Goal: Transaction & Acquisition: Purchase product/service

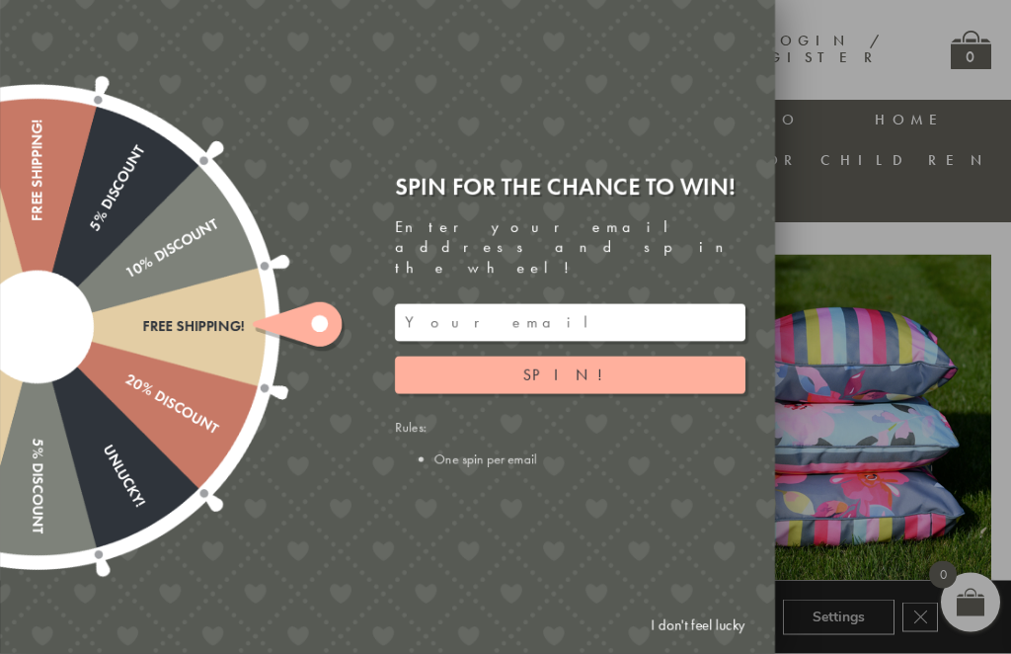
scroll to position [694, 0]
click at [1001, 455] on div at bounding box center [505, 327] width 1011 height 654
click at [686, 644] on link "I don't feel lucky" at bounding box center [698, 625] width 115 height 37
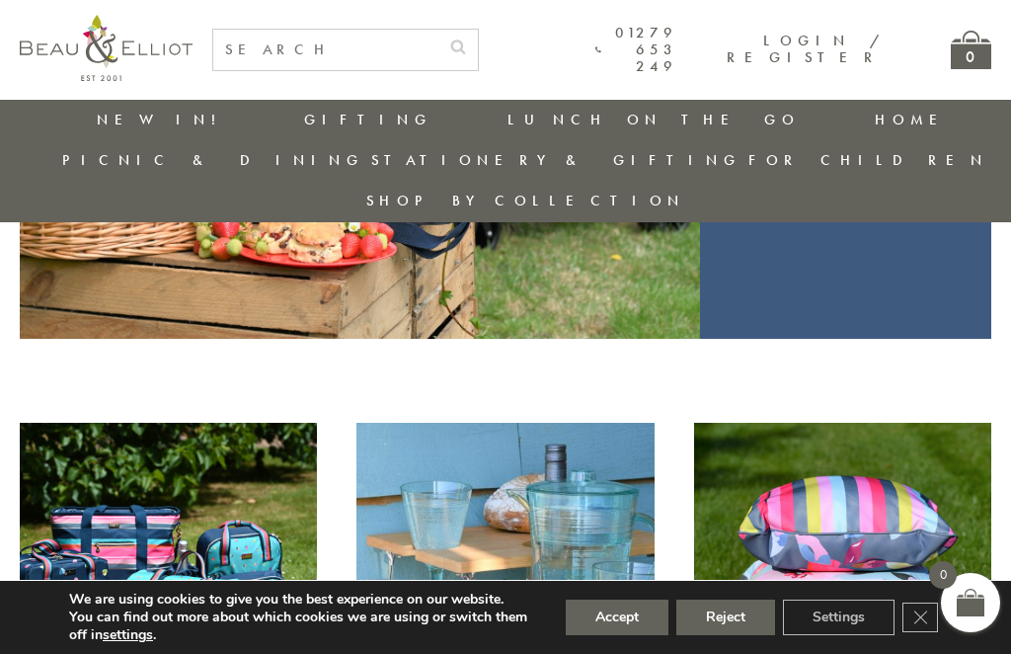
scroll to position [524, 0]
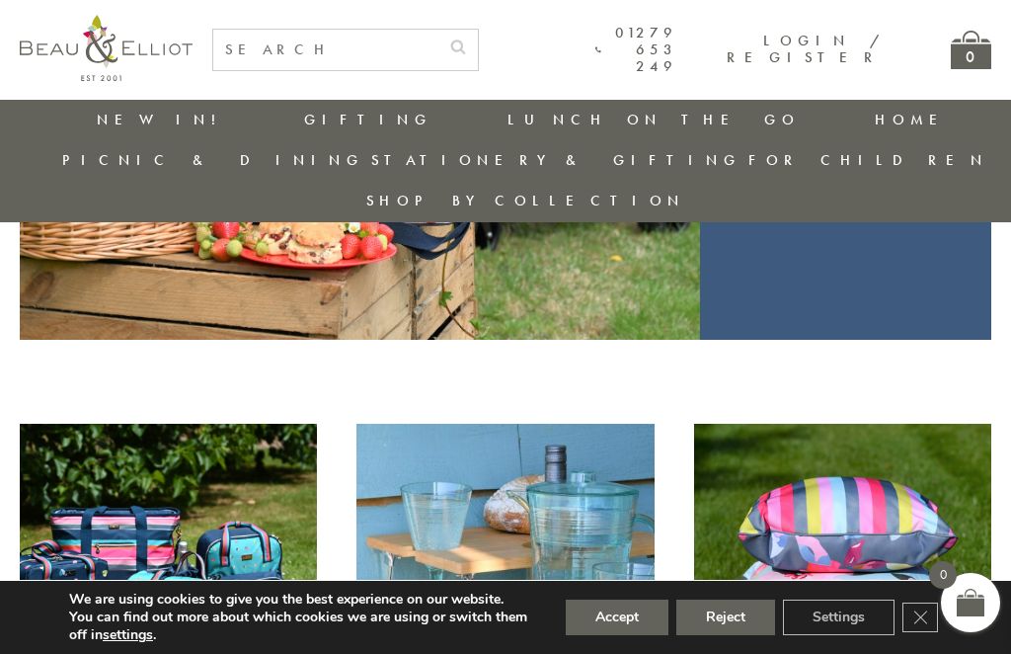
click at [508, 119] on link "Lunch On The Go" at bounding box center [654, 120] width 292 height 20
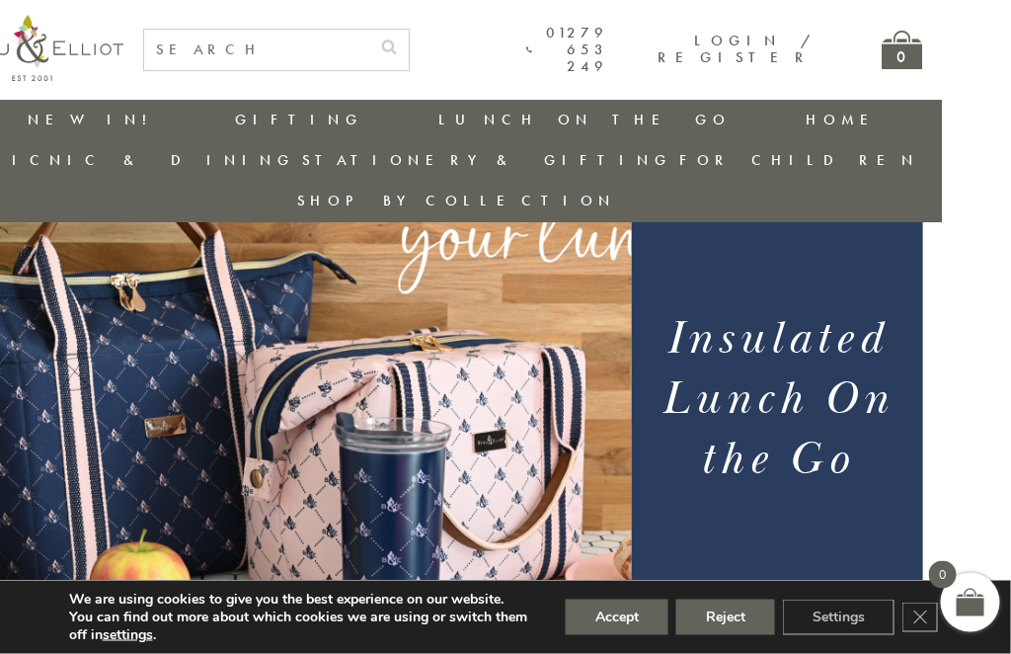
scroll to position [165, 68]
click at [597, 635] on button "Accept" at bounding box center [617, 618] width 103 height 36
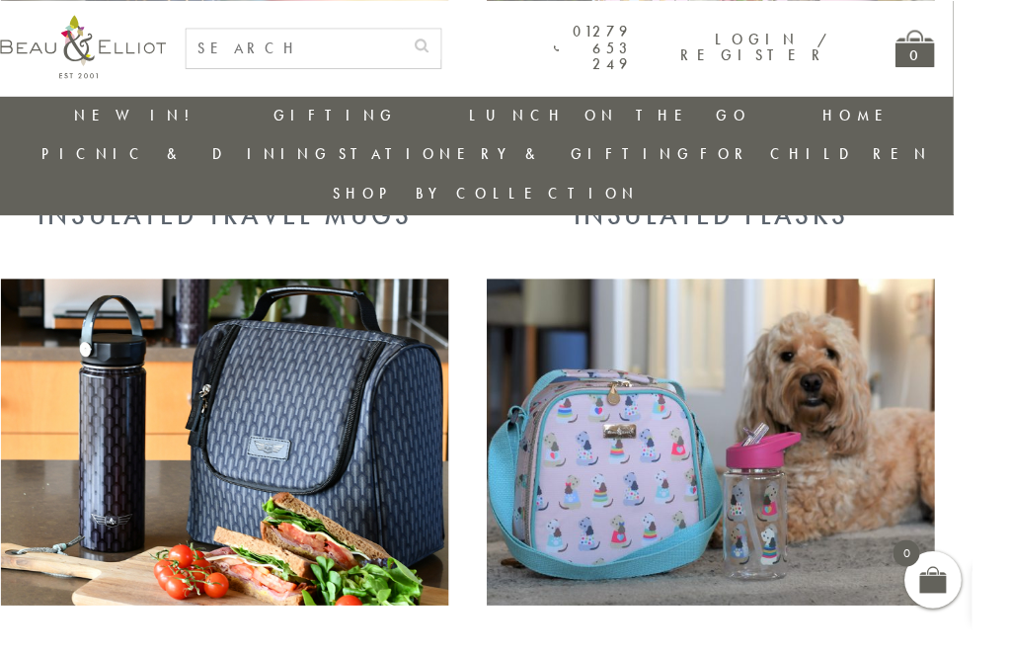
scroll to position [1555, 14]
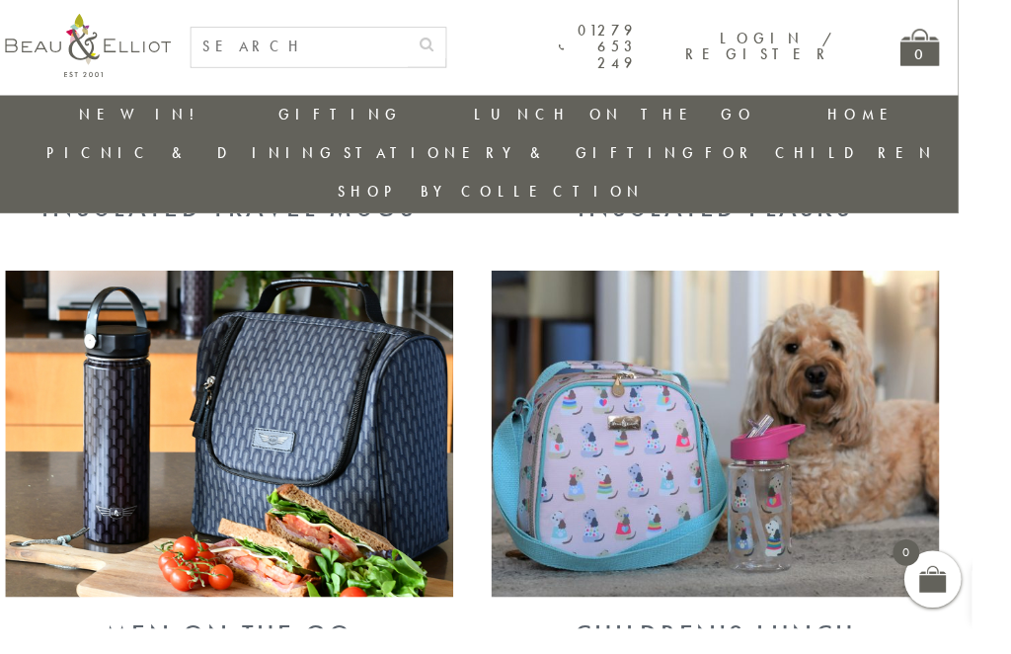
click at [273, 351] on img at bounding box center [239, 451] width 466 height 339
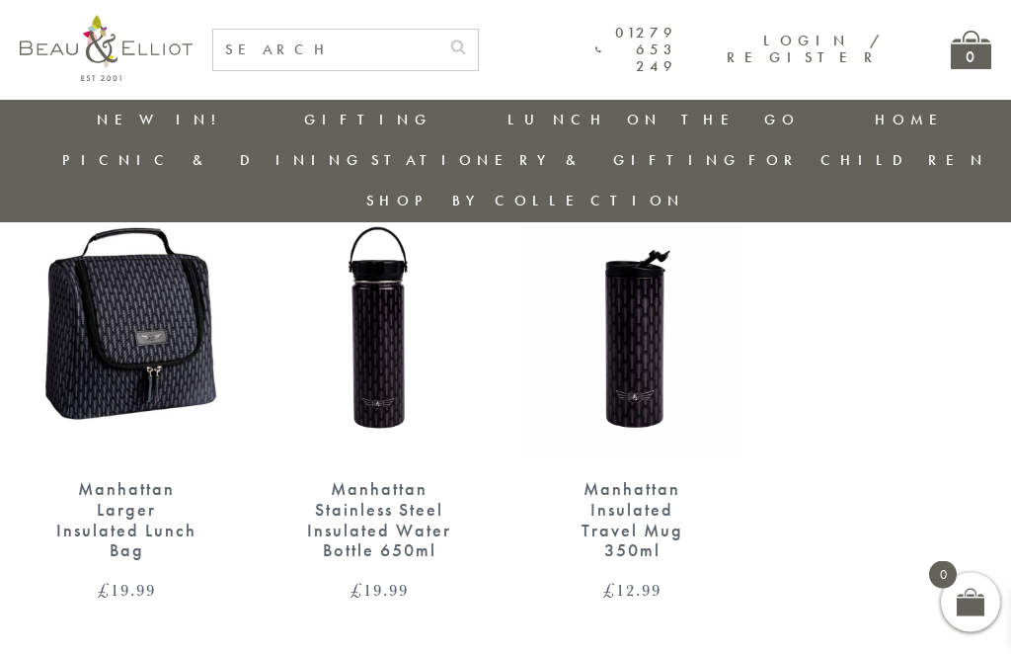
scroll to position [777, 0]
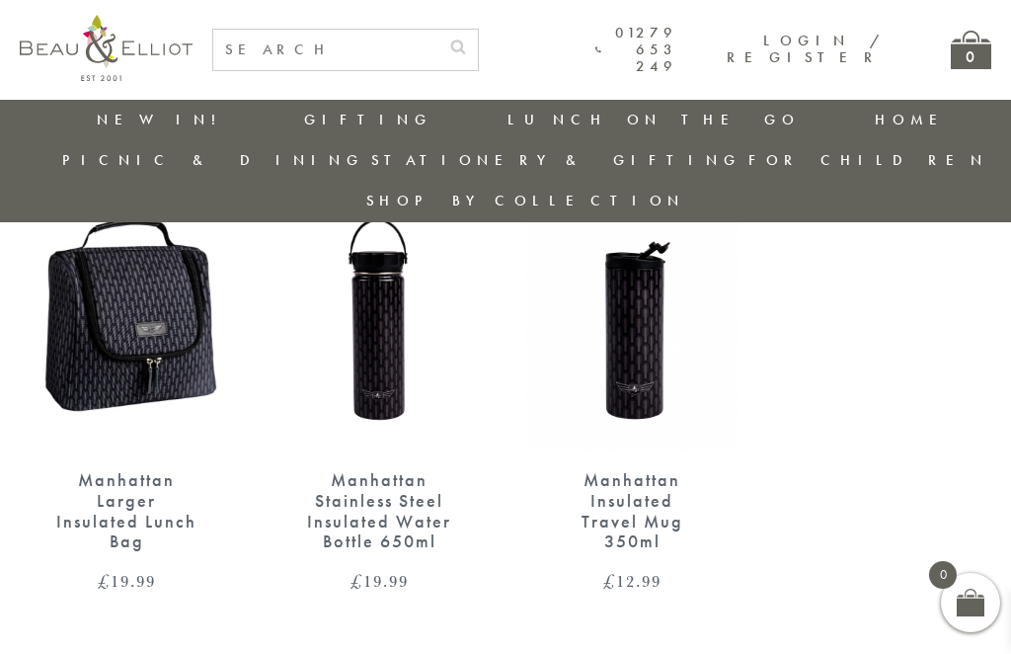
click at [95, 304] on img at bounding box center [126, 314] width 213 height 276
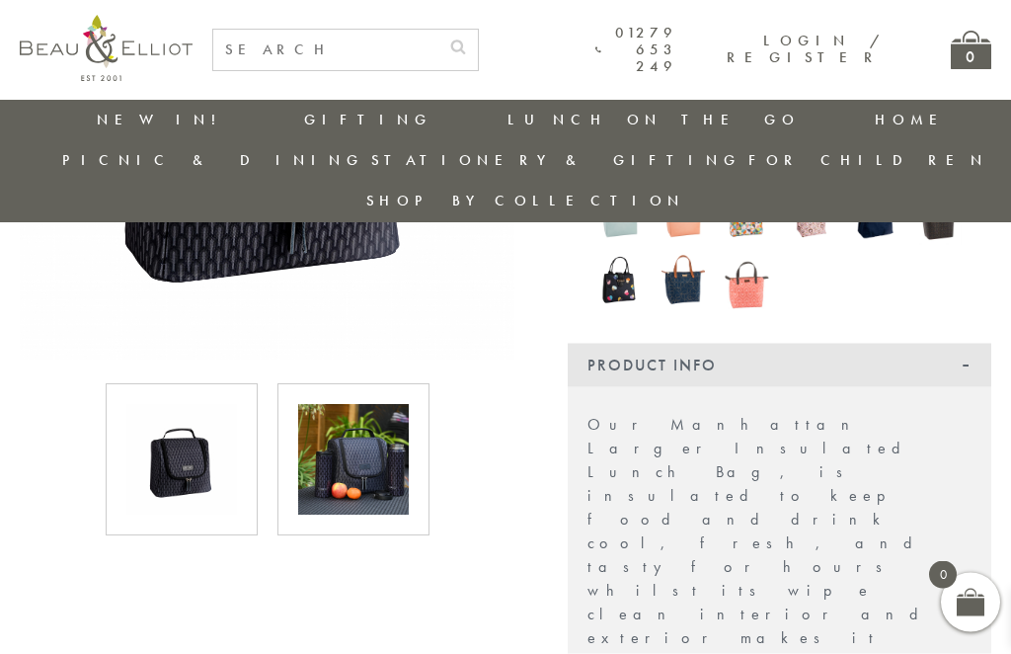
scroll to position [409, 0]
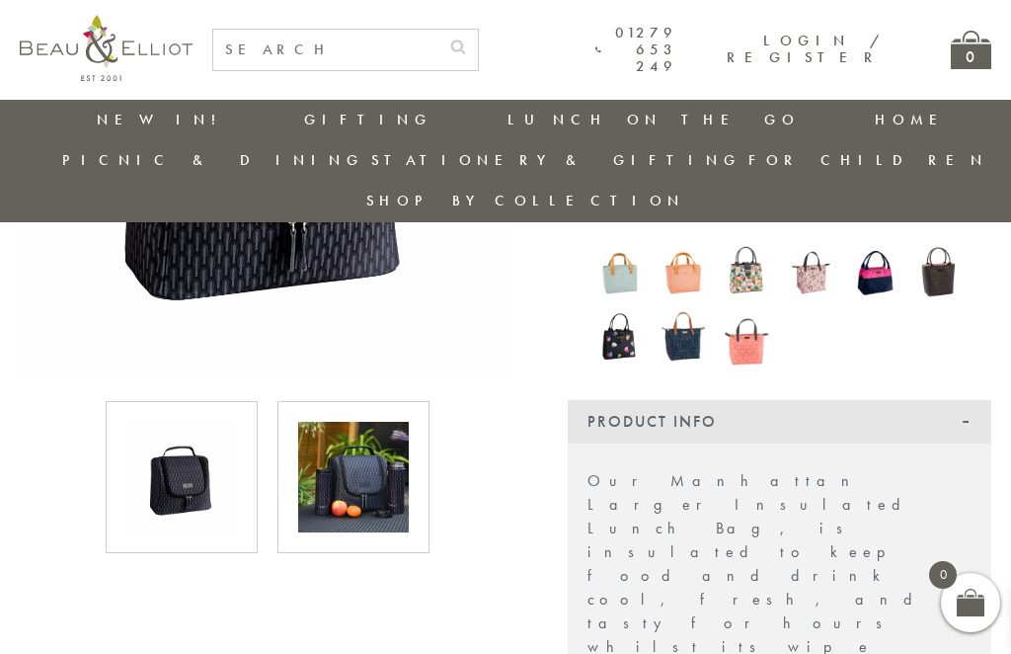
click at [352, 459] on img at bounding box center [353, 477] width 111 height 111
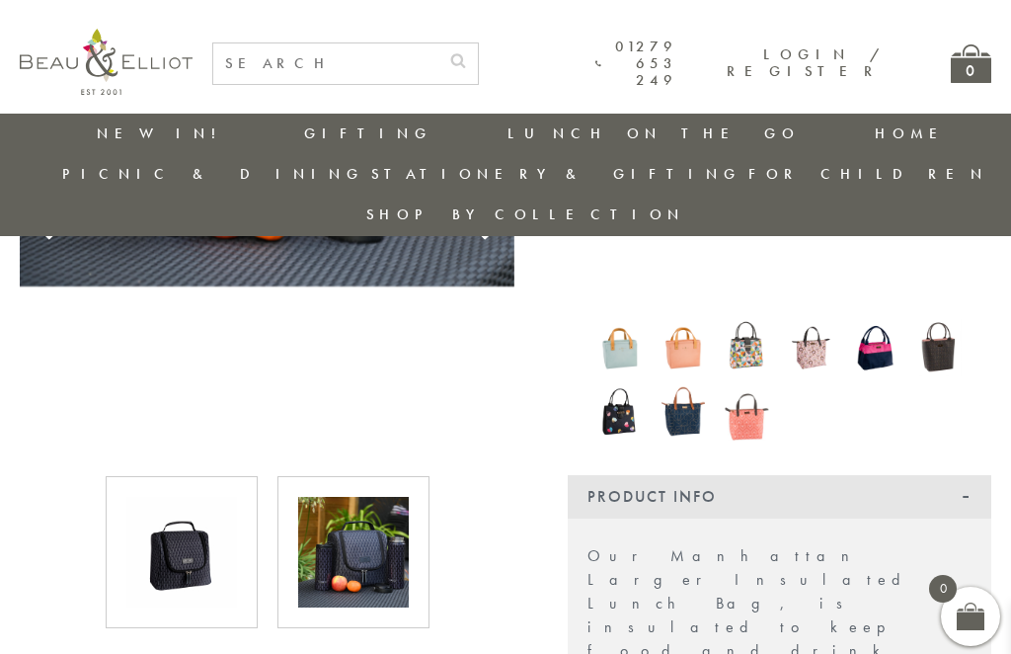
scroll to position [119, 0]
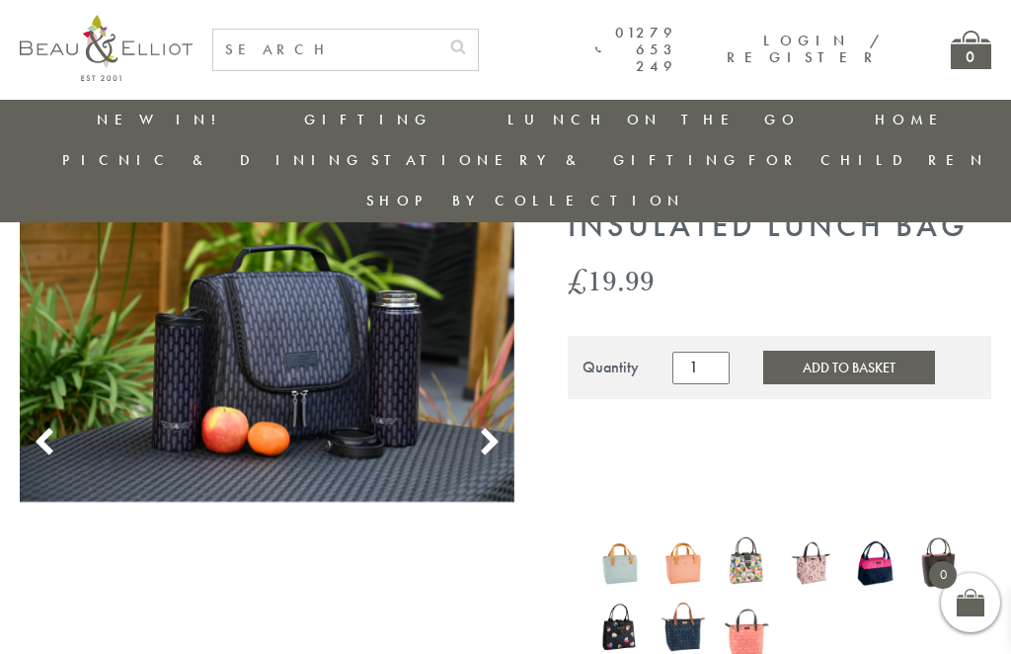
click at [486, 428] on use at bounding box center [489, 441] width 17 height 27
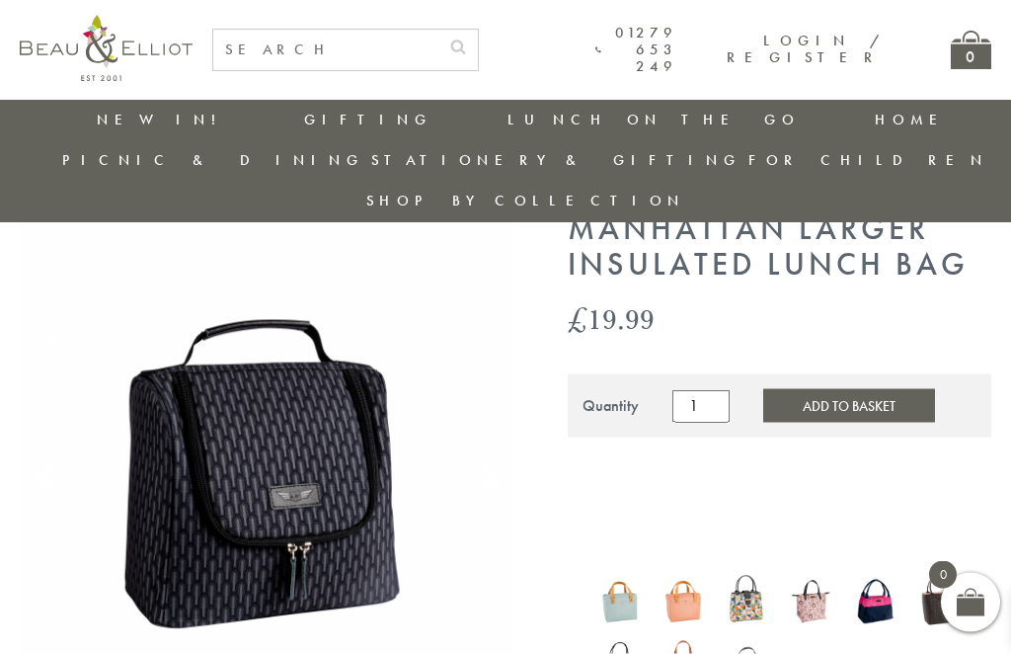
click at [459, 461] on img at bounding box center [267, 458] width 495 height 495
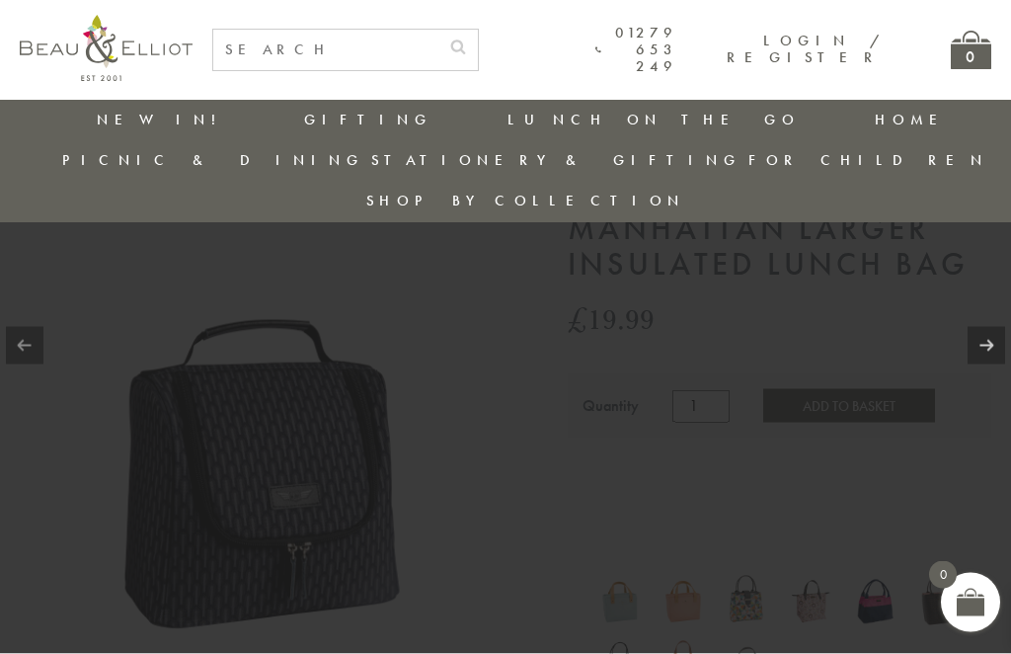
scroll to position [81, 0]
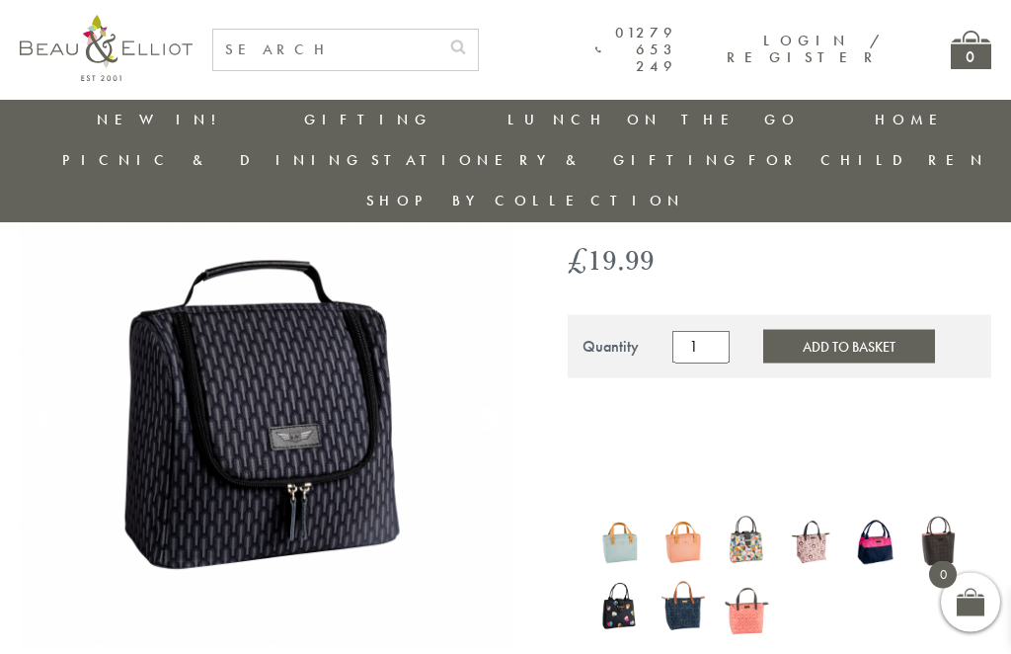
scroll to position [141, 0]
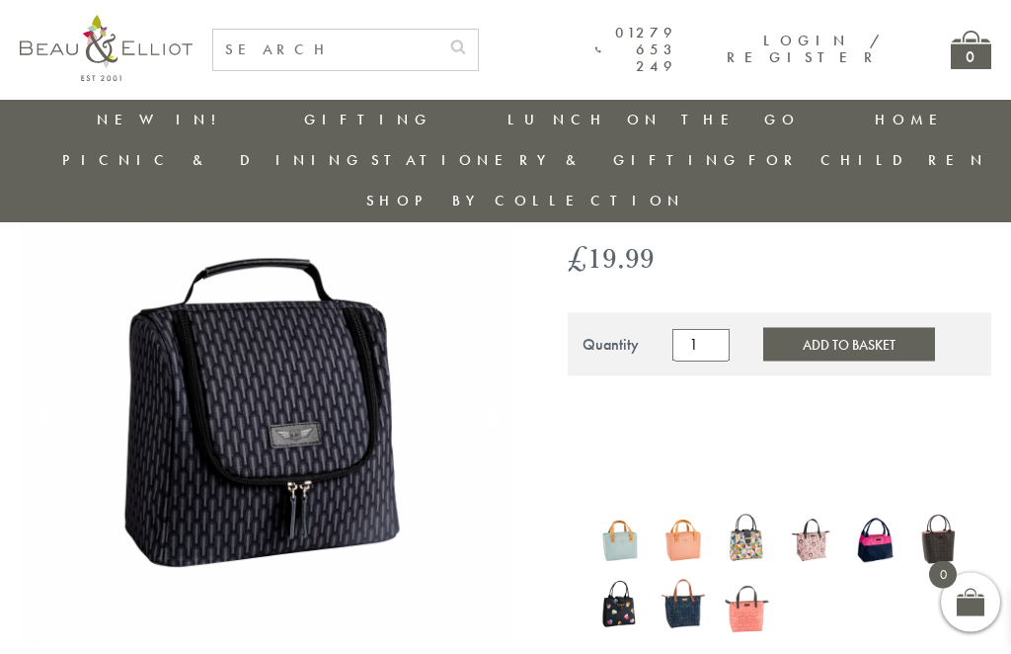
click at [874, 512] on img at bounding box center [875, 540] width 44 height 57
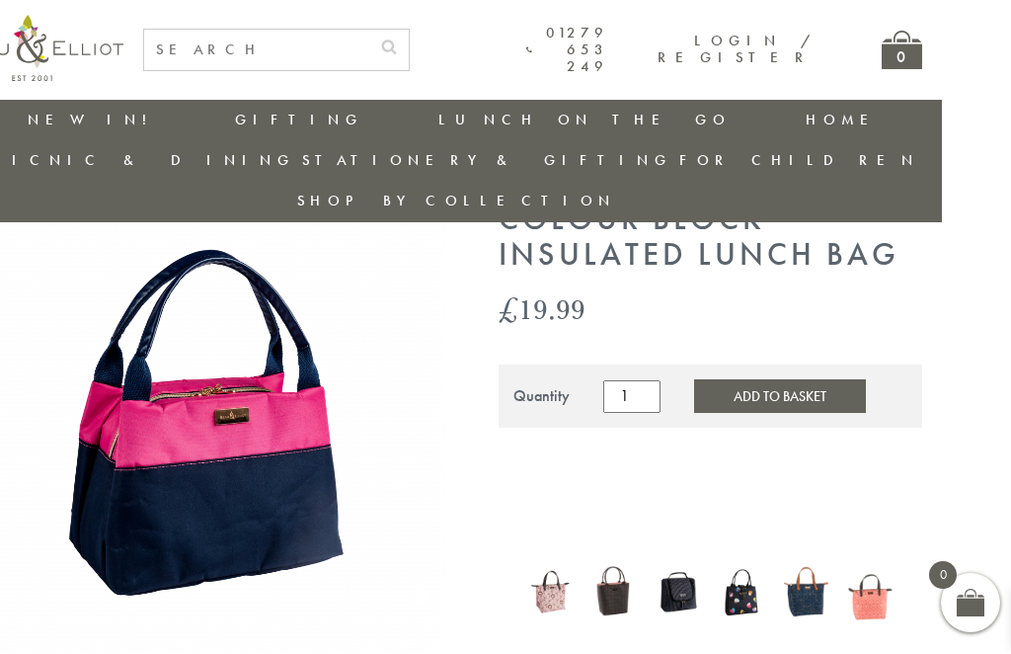
scroll to position [89, 69]
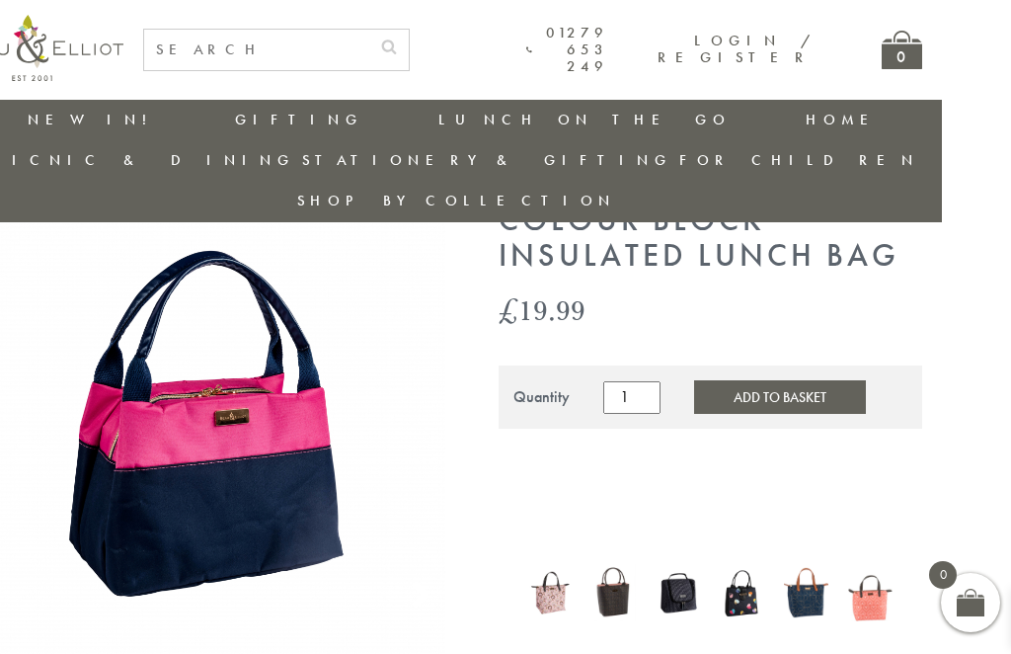
click at [146, 351] on img at bounding box center [198, 449] width 495 height 495
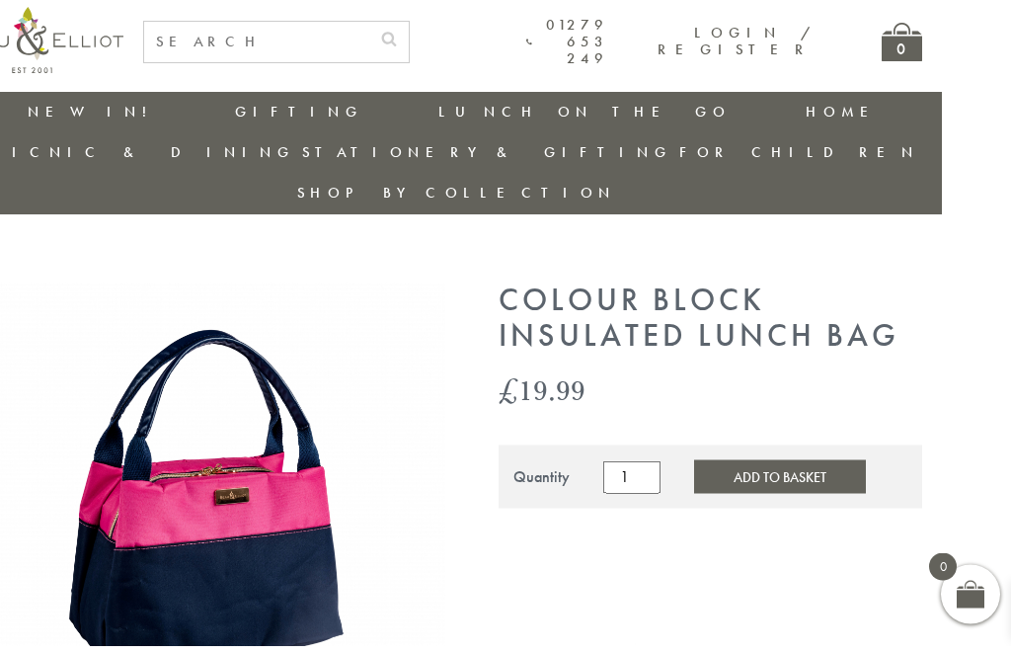
scroll to position [0, 69]
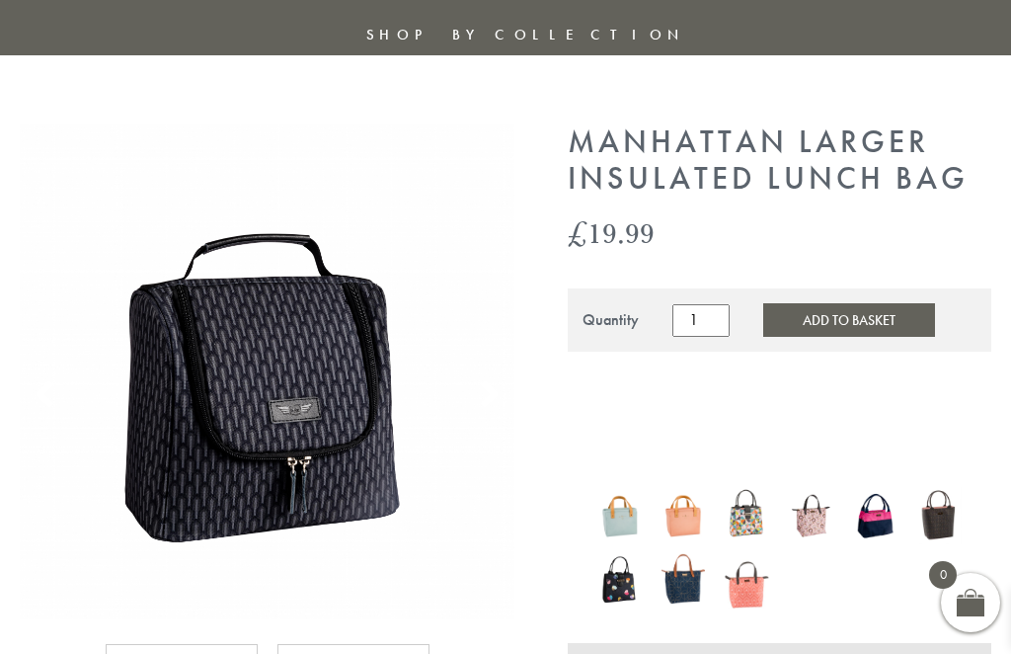
scroll to position [207, 0]
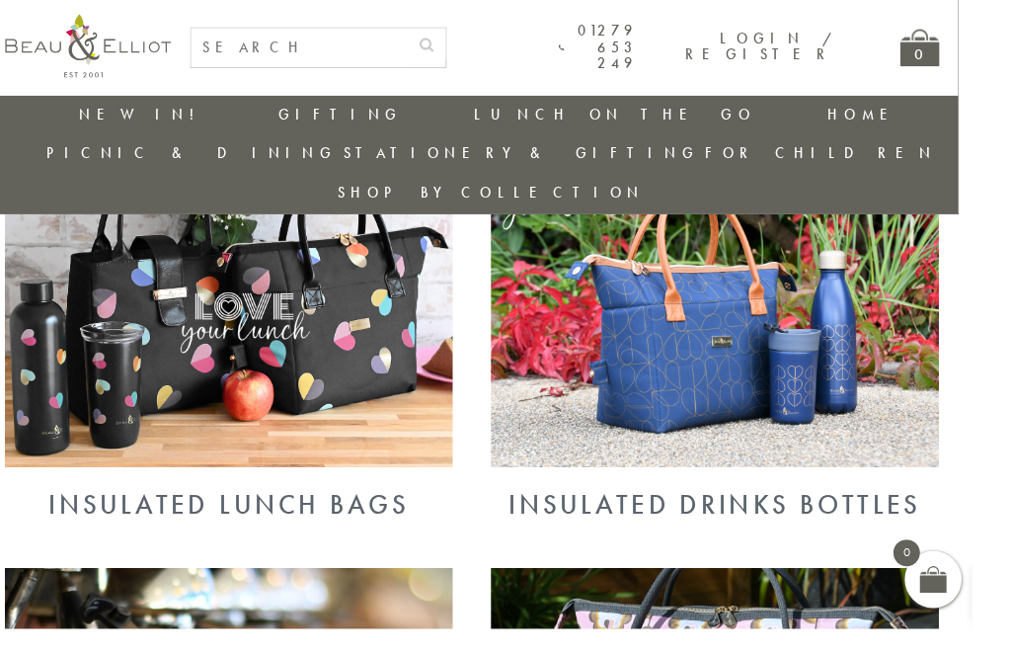
scroll to position [800, 15]
click at [405, 396] on img at bounding box center [238, 317] width 466 height 339
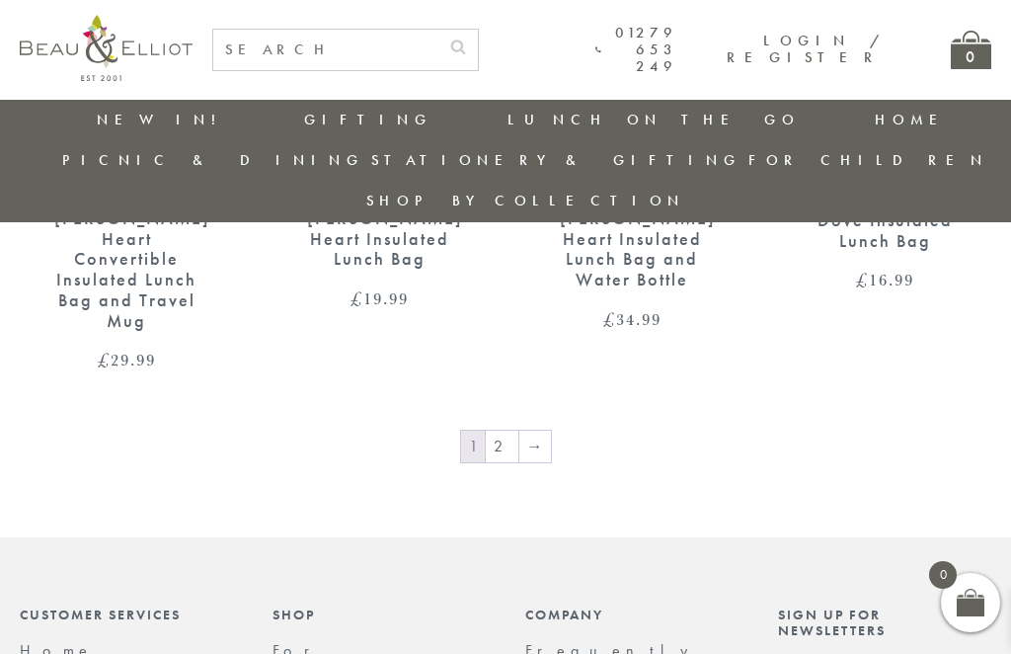
scroll to position [3114, 0]
click at [501, 433] on link "2" at bounding box center [502, 449] width 33 height 32
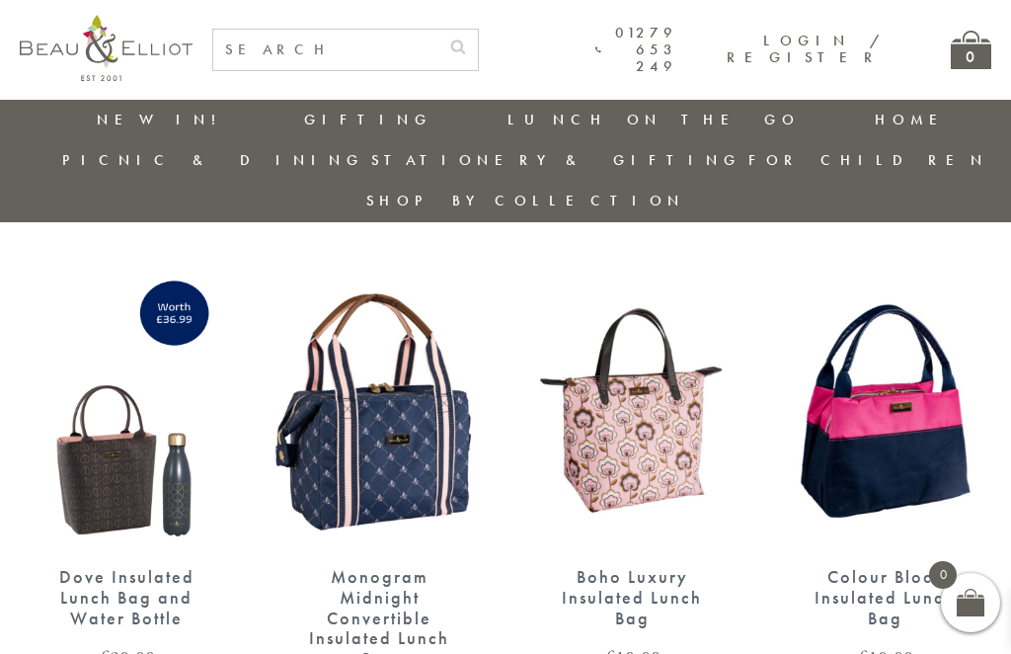
scroll to position [679, 0]
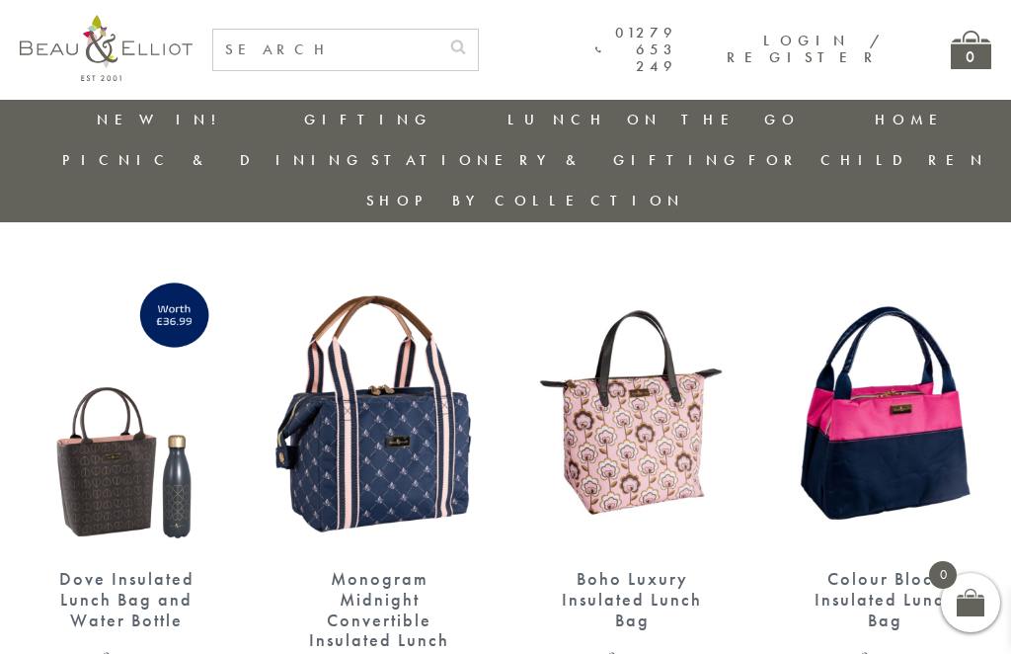
click at [295, 441] on img at bounding box center [379, 413] width 213 height 276
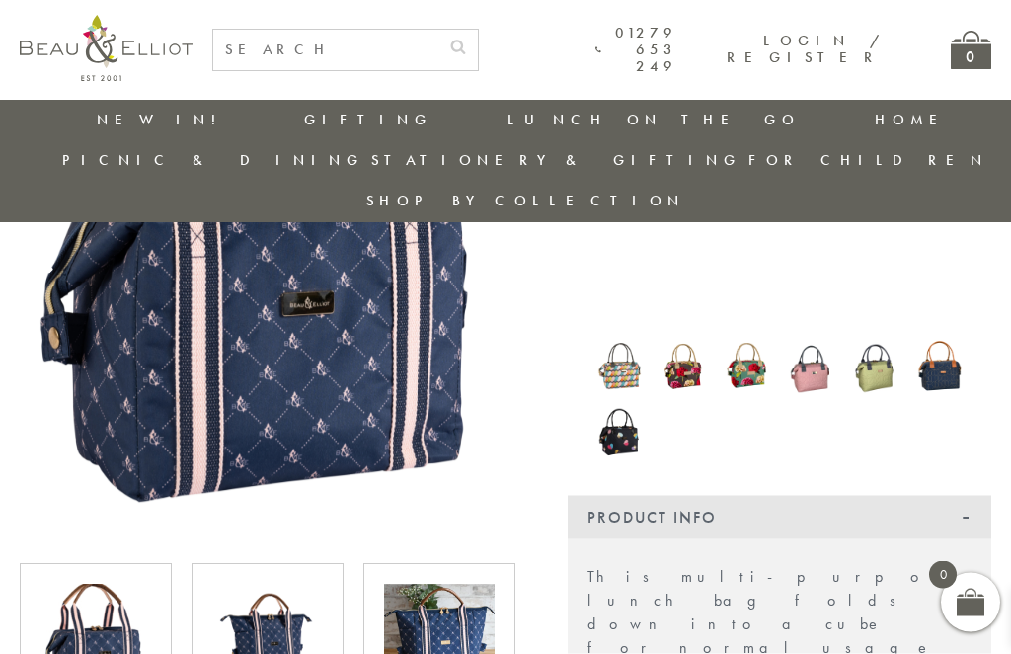
scroll to position [354, 0]
click at [258, 596] on img at bounding box center [267, 639] width 111 height 111
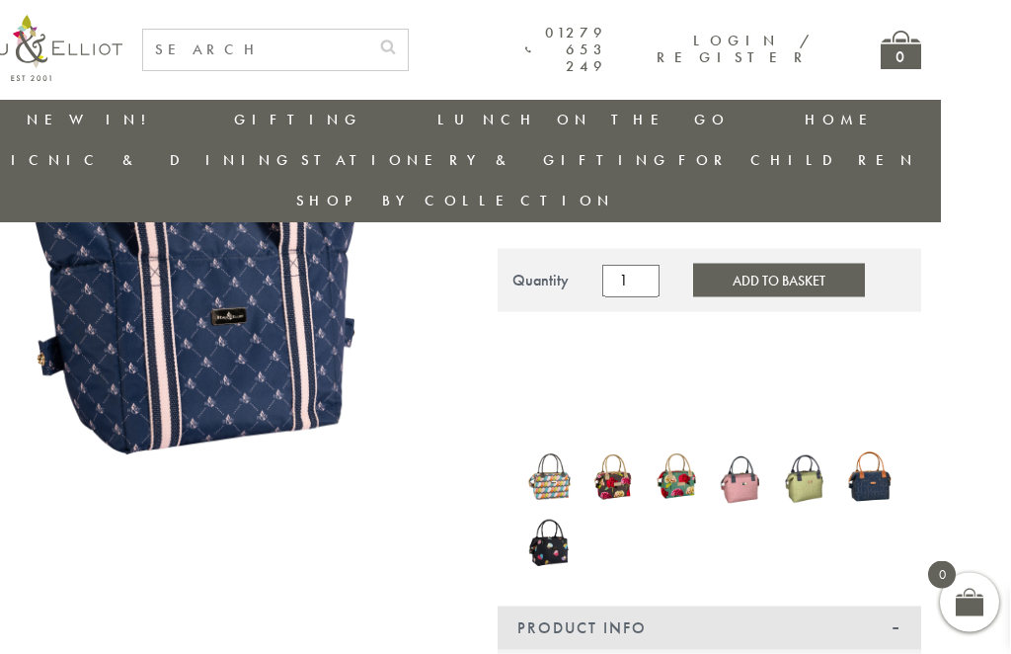
scroll to position [260, 63]
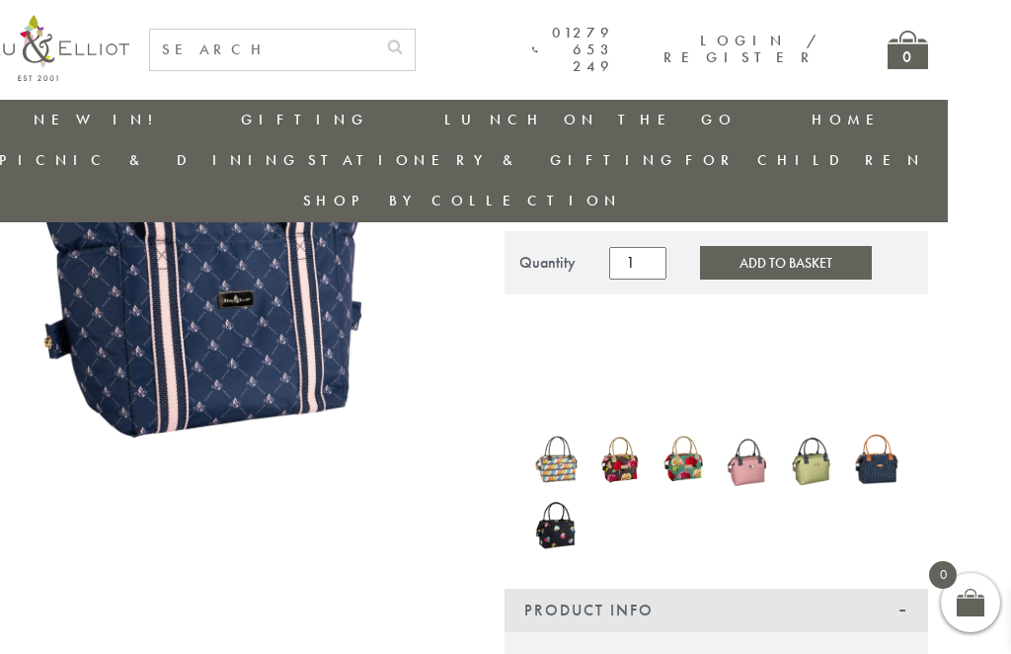
click at [759, 430] on img at bounding box center [748, 459] width 44 height 59
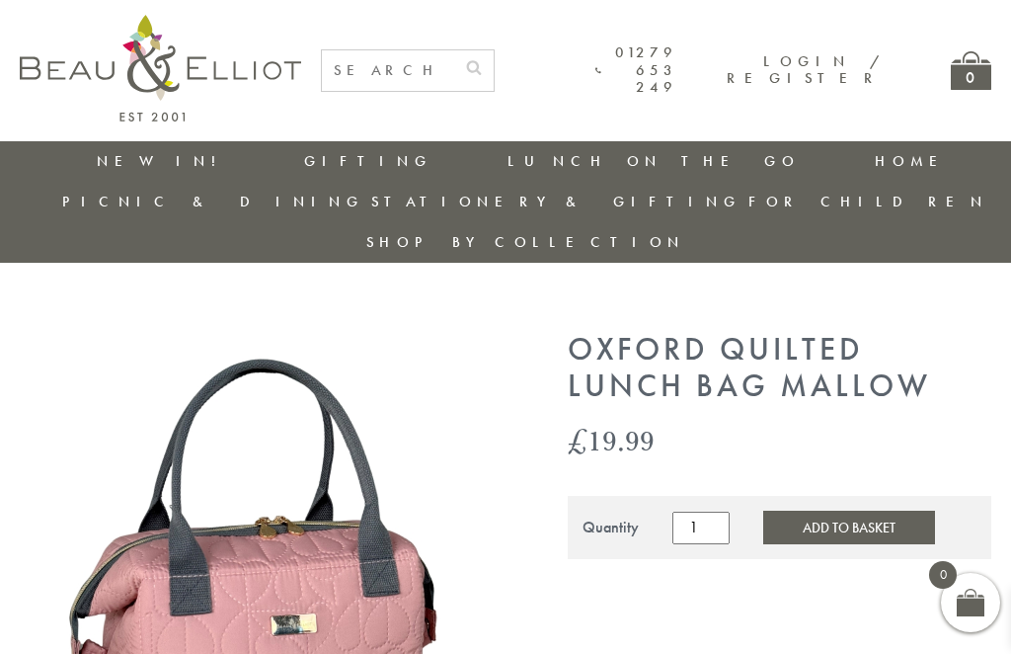
scroll to position [139, 0]
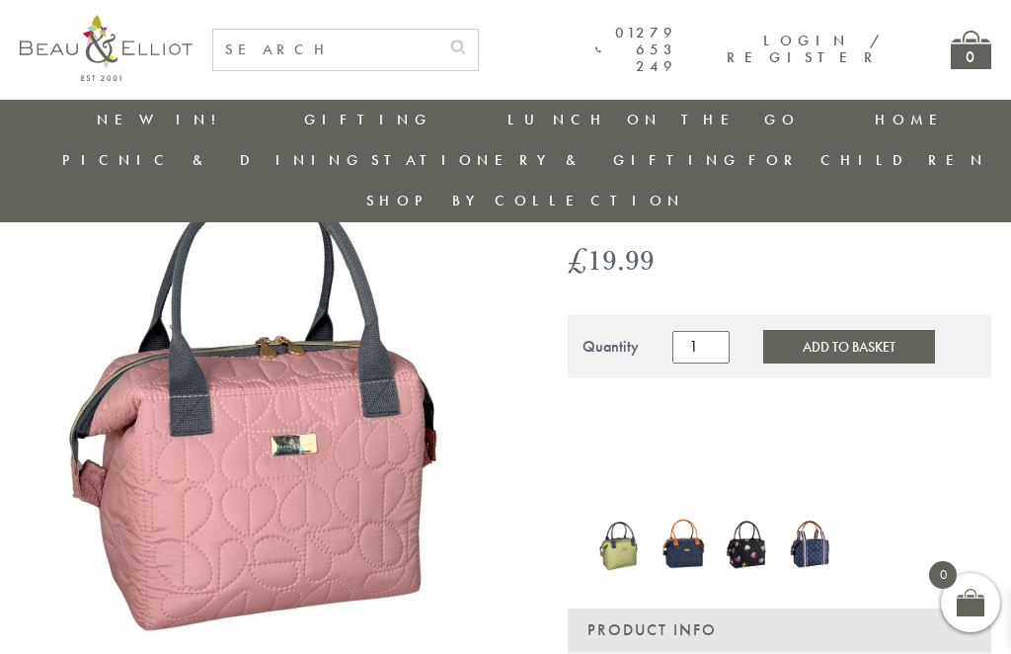
click at [189, 425] on img at bounding box center [267, 399] width 495 height 495
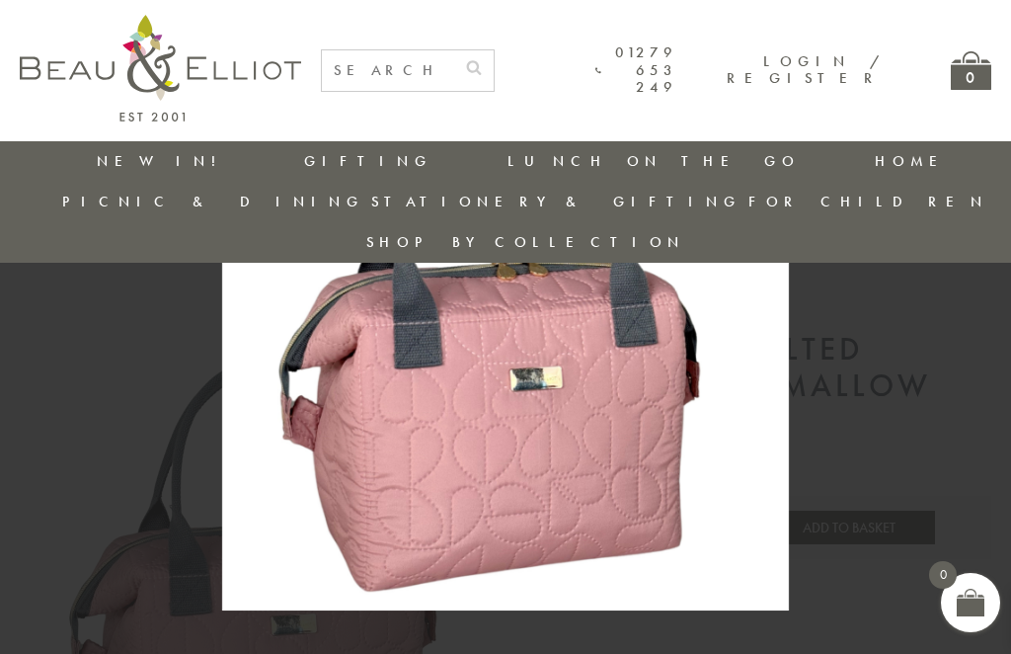
scroll to position [204, 0]
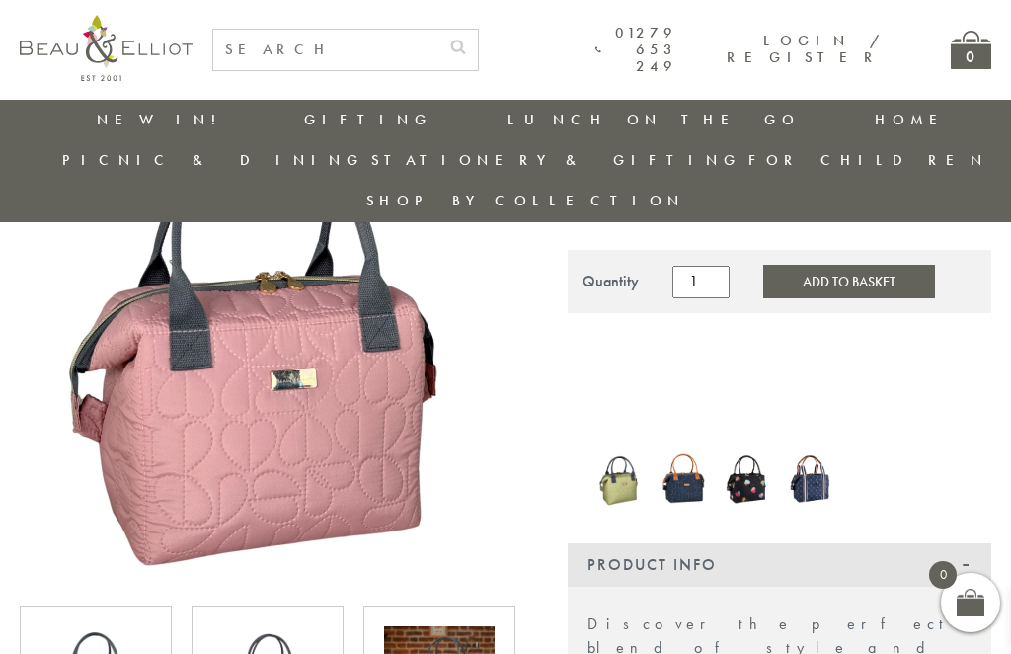
click at [612, 458] on img at bounding box center [620, 477] width 44 height 61
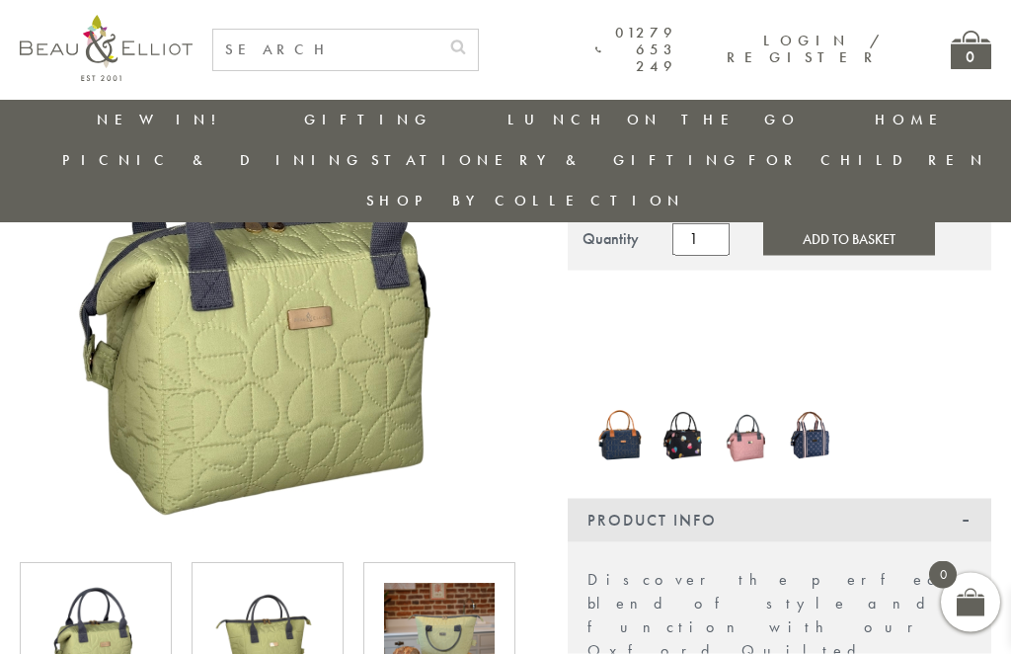
scroll to position [248, 0]
click at [429, 622] on img at bounding box center [439, 638] width 111 height 111
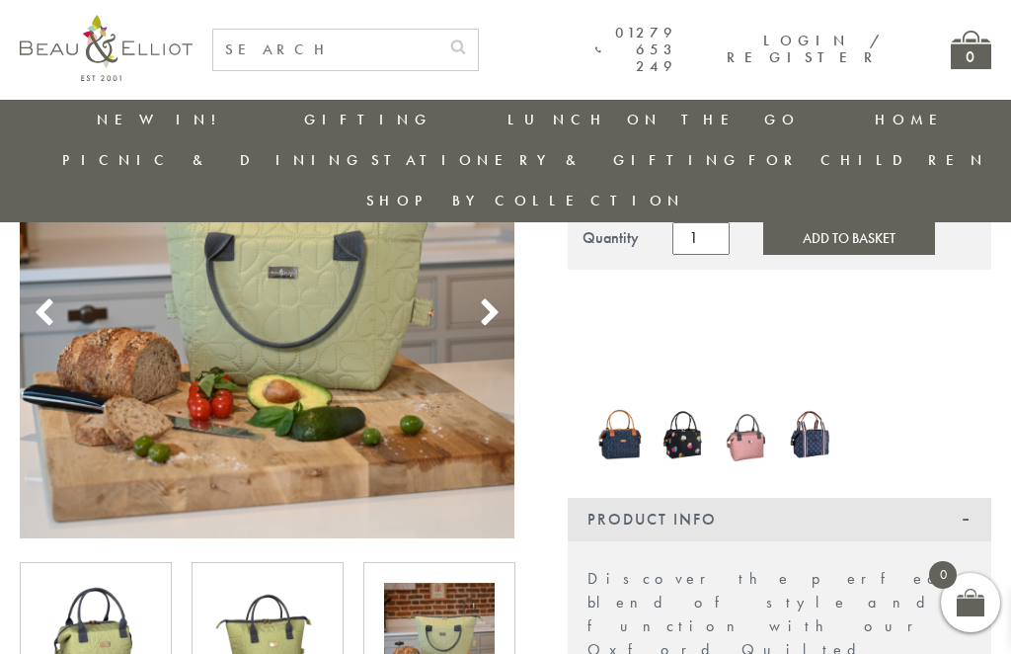
click at [272, 600] on img at bounding box center [267, 638] width 111 height 111
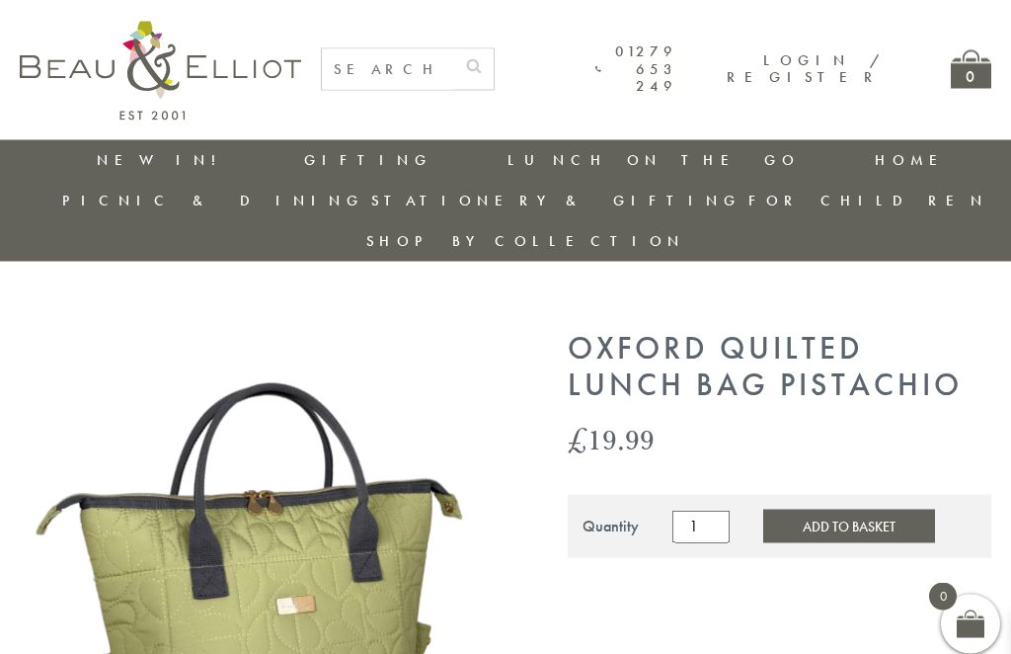
scroll to position [0, 0]
